Goal: Task Accomplishment & Management: Complete application form

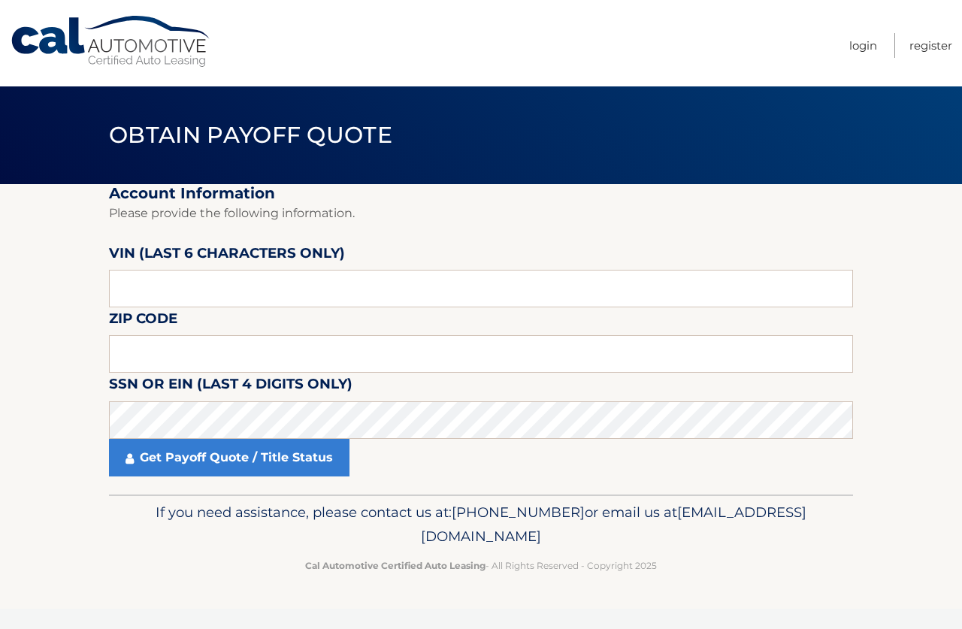
click at [206, 267] on label "VIN (last 6 characters only)" at bounding box center [227, 256] width 236 height 28
click at [210, 283] on input "text" at bounding box center [481, 289] width 744 height 38
type input "429019"
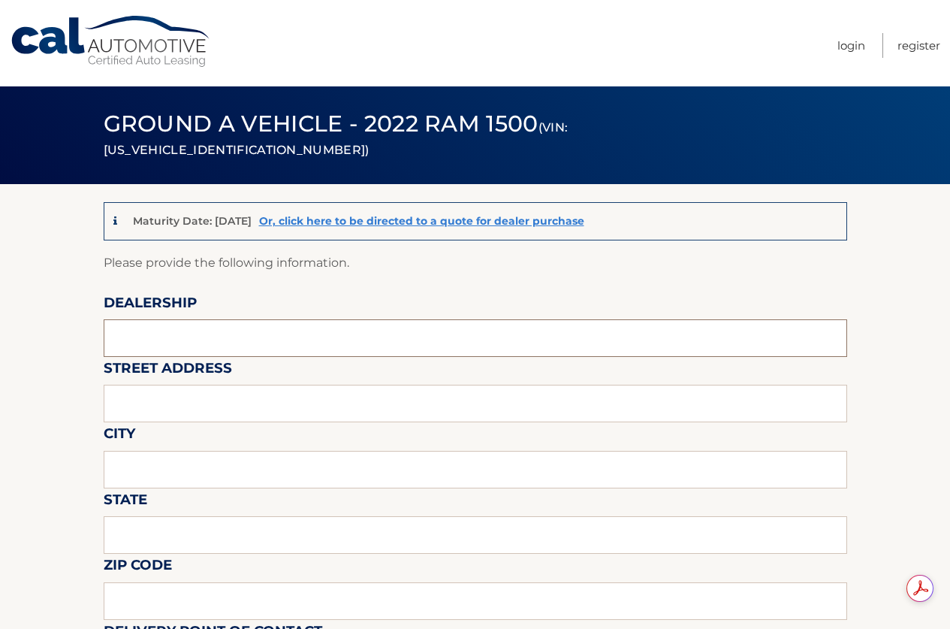
click at [270, 339] on input "text" at bounding box center [476, 338] width 744 height 38
type input "Reedman Toll"
type input "[STREET_ADDRESS]"
type input "LANGHORNE"
type input "PA"
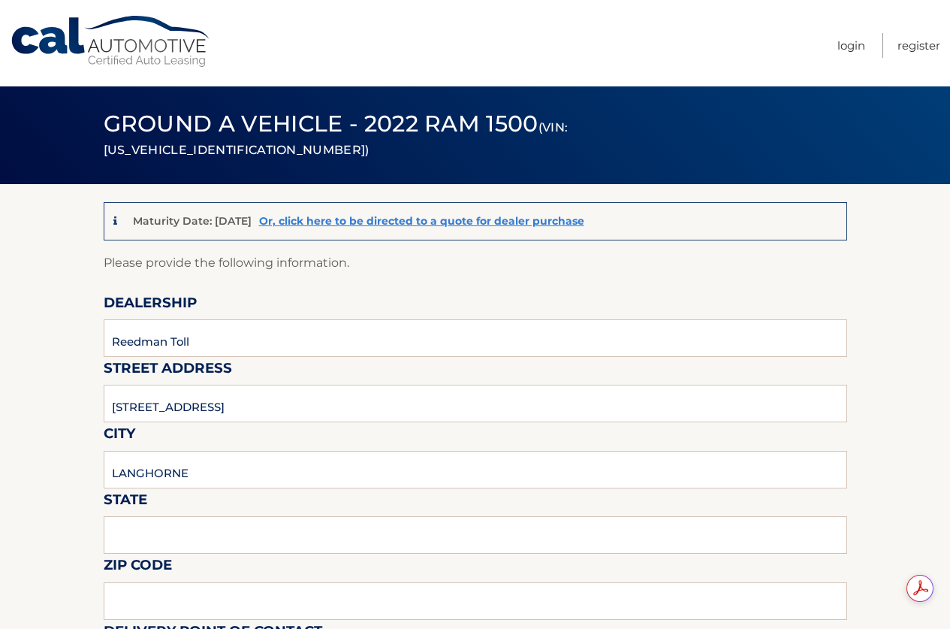
type input "19047"
type input "[PERSON_NAME]"
type input "2157574961"
type input "[EMAIL_ADDRESS][DOMAIN_NAME]"
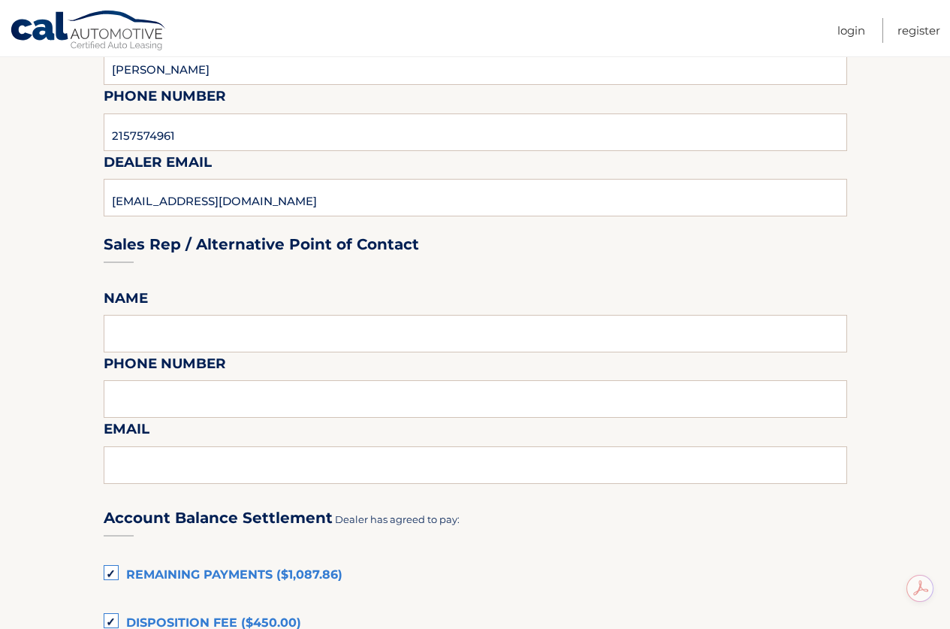
scroll to position [601, 0]
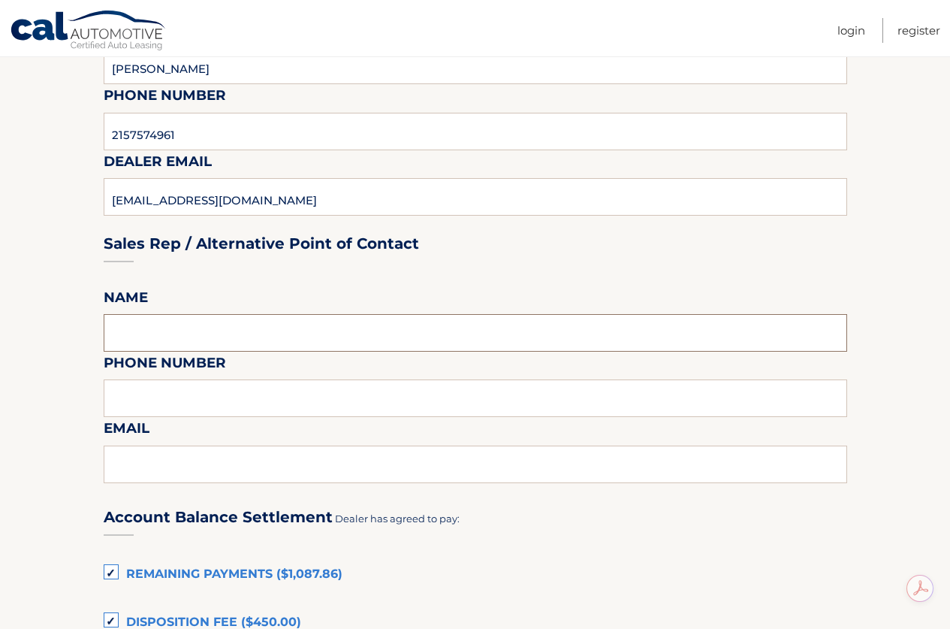
click at [231, 329] on input "text" at bounding box center [476, 333] width 744 height 38
type input "[PERSON_NAME]"
type input "2157574961"
type input "[EMAIL_ADDRESS][DOMAIN_NAME]"
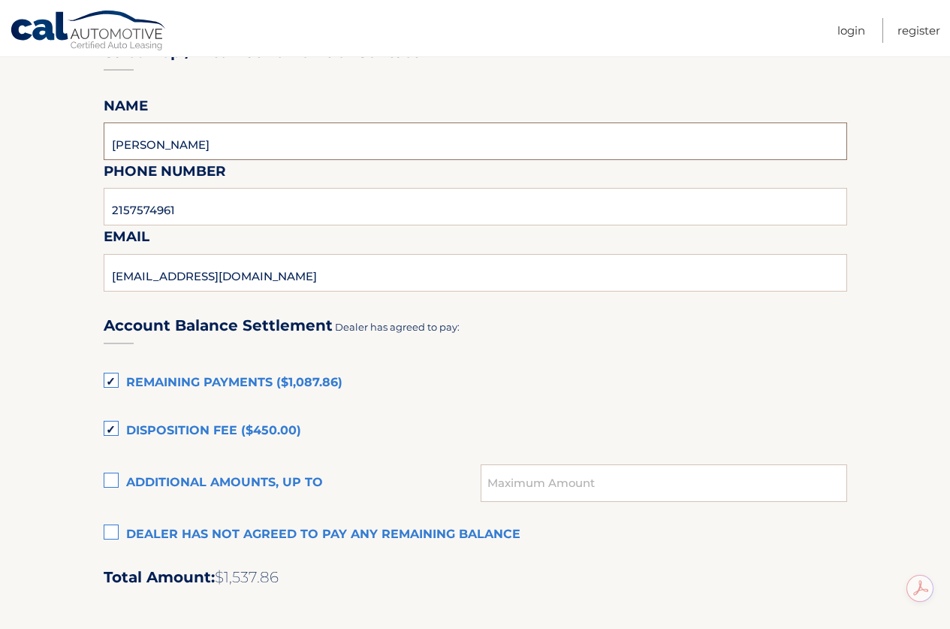
scroll to position [826, 0]
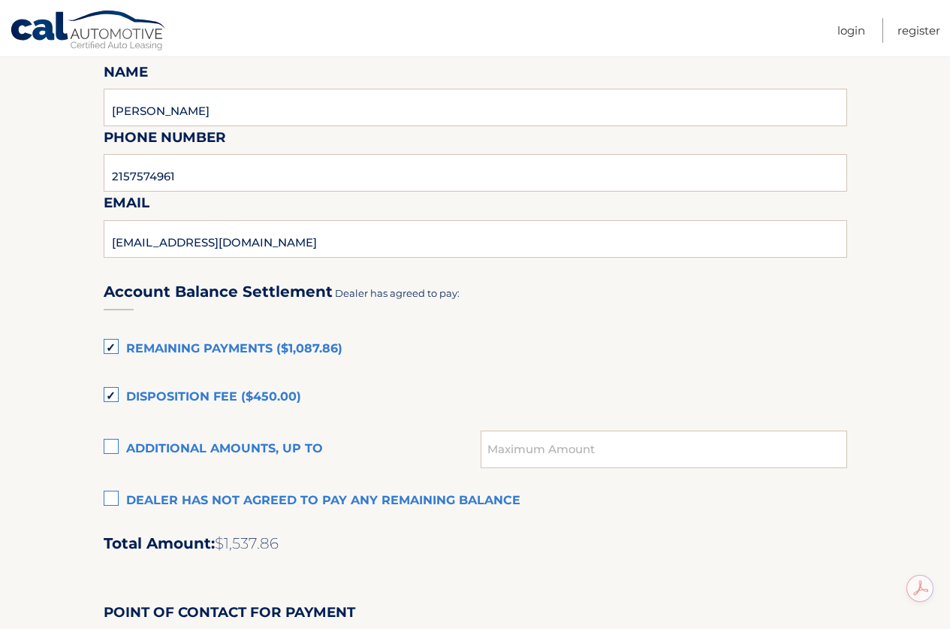
click at [113, 502] on label "Dealer has not agreed to pay any remaining balance" at bounding box center [476, 501] width 744 height 30
click at [0, 0] on input "Dealer has not agreed to pay any remaining balance" at bounding box center [0, 0] width 0 height 0
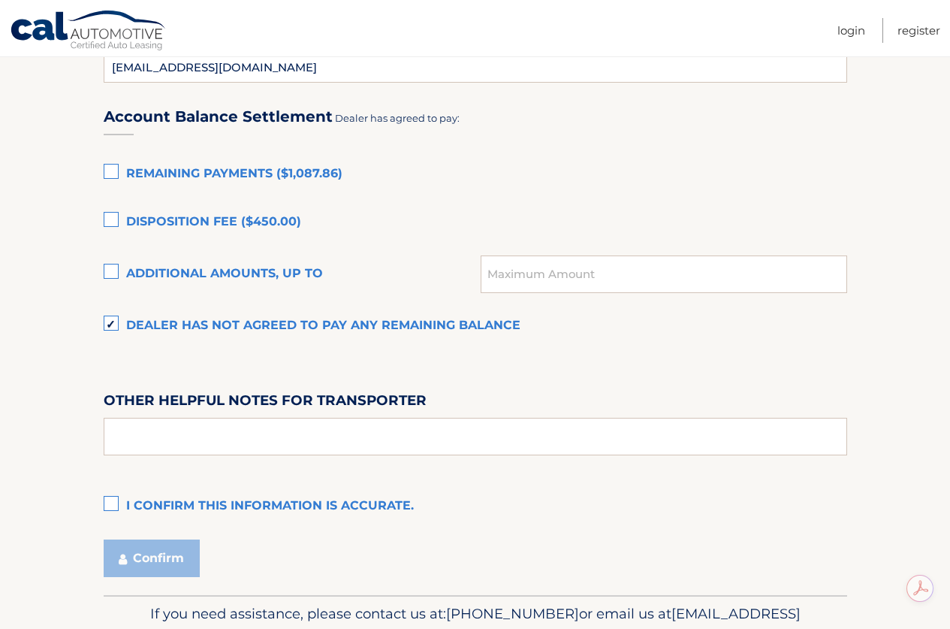
scroll to position [1052, 0]
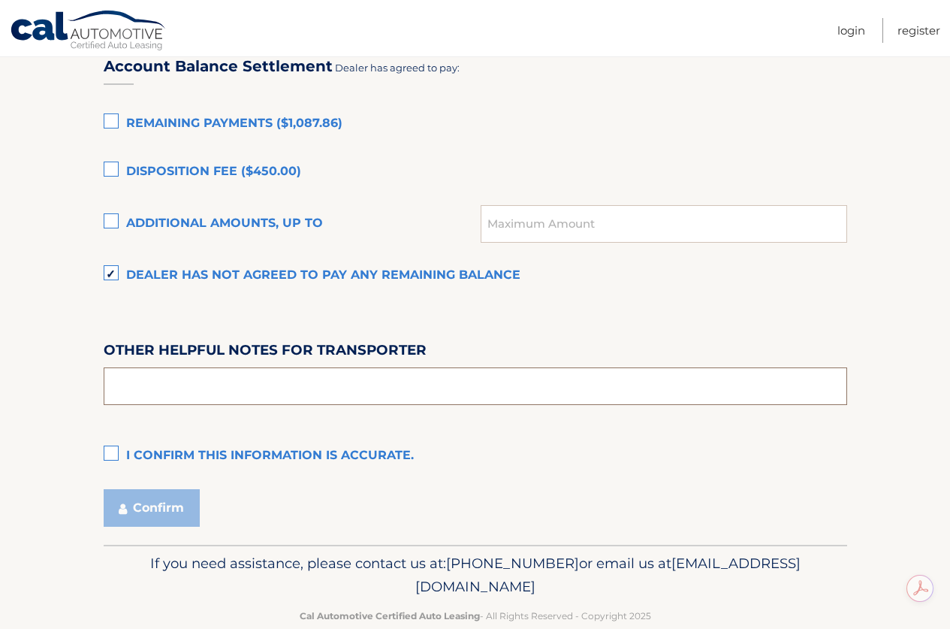
click at [186, 378] on input "text" at bounding box center [476, 386] width 744 height 38
type input "PICK UP FROM 9-4 M-F SAT 9-2, COME TO THE LEASE RETURN/APPRAISAL BUILDING BEHIN…"
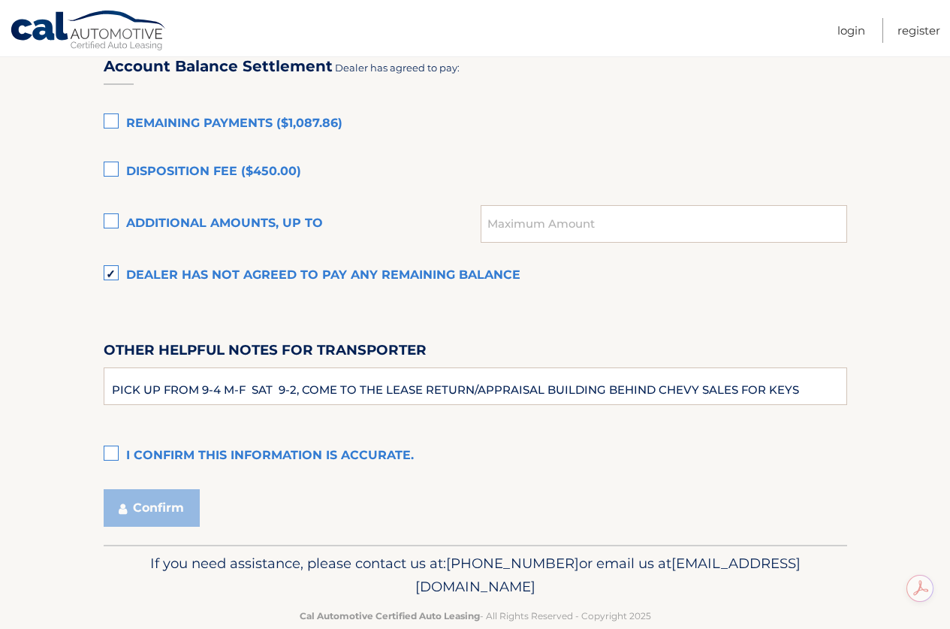
click at [105, 451] on label "I confirm this information is accurate." at bounding box center [476, 456] width 744 height 30
click at [0, 0] on input "I confirm this information is accurate." at bounding box center [0, 0] width 0 height 0
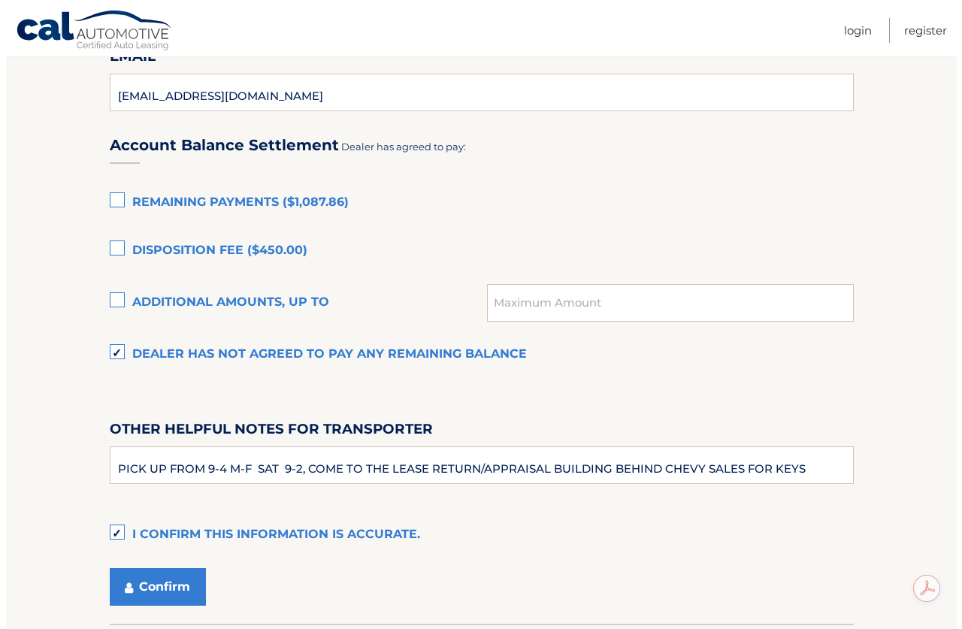
scroll to position [1007, 0]
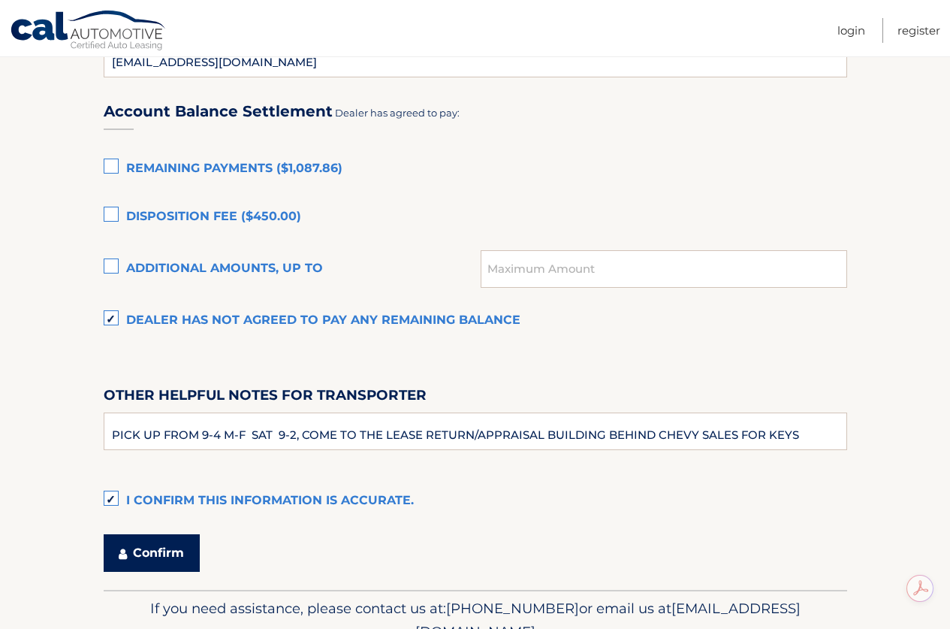
click at [156, 554] on button "Confirm" at bounding box center [152, 553] width 96 height 38
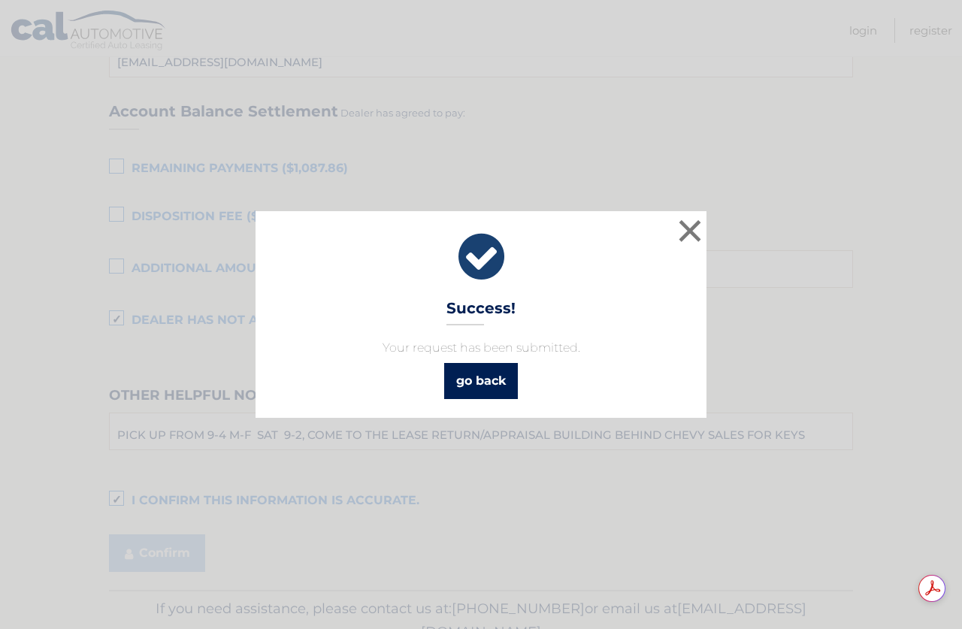
click at [479, 391] on link "go back" at bounding box center [481, 381] width 74 height 36
